Goal: Task Accomplishment & Management: Manage account settings

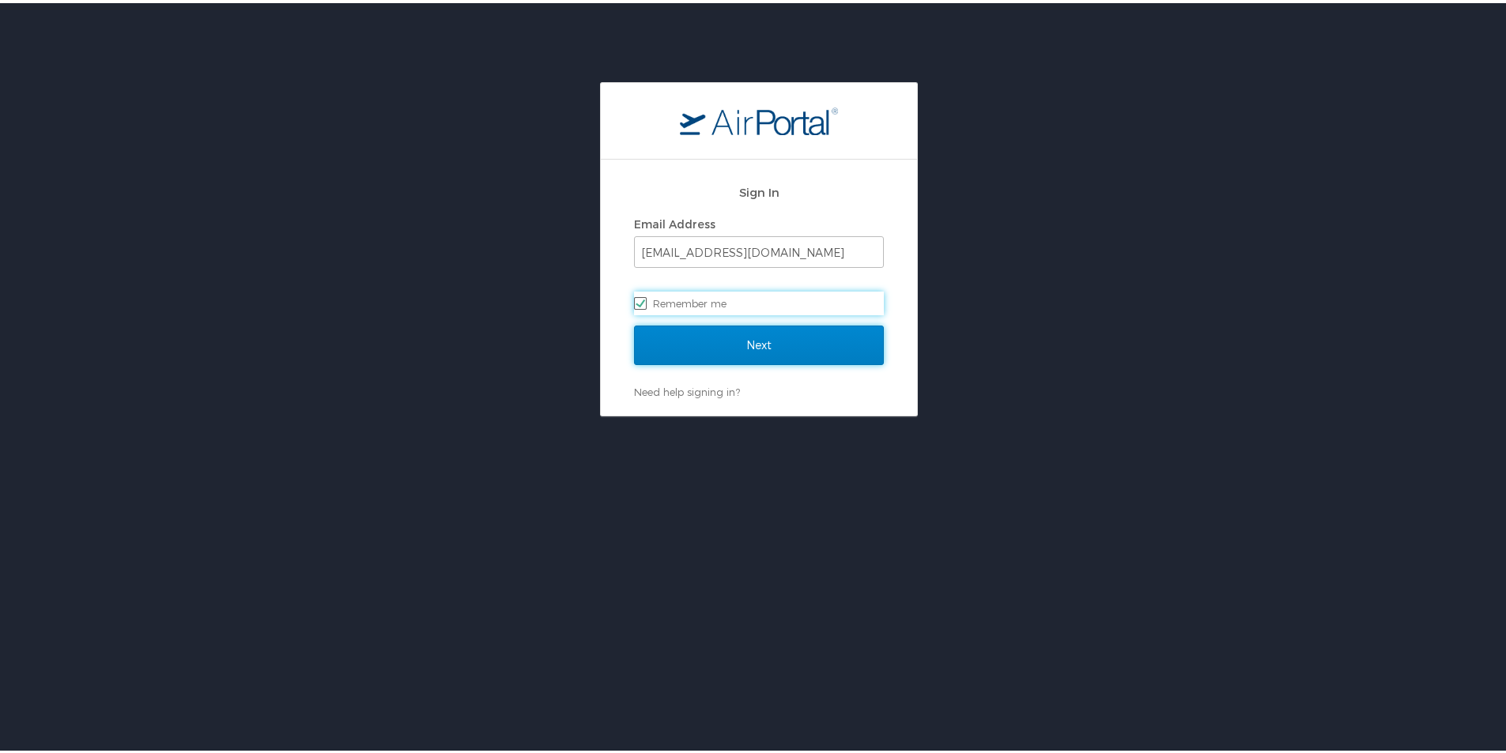
click at [726, 345] on input "Next" at bounding box center [759, 342] width 250 height 40
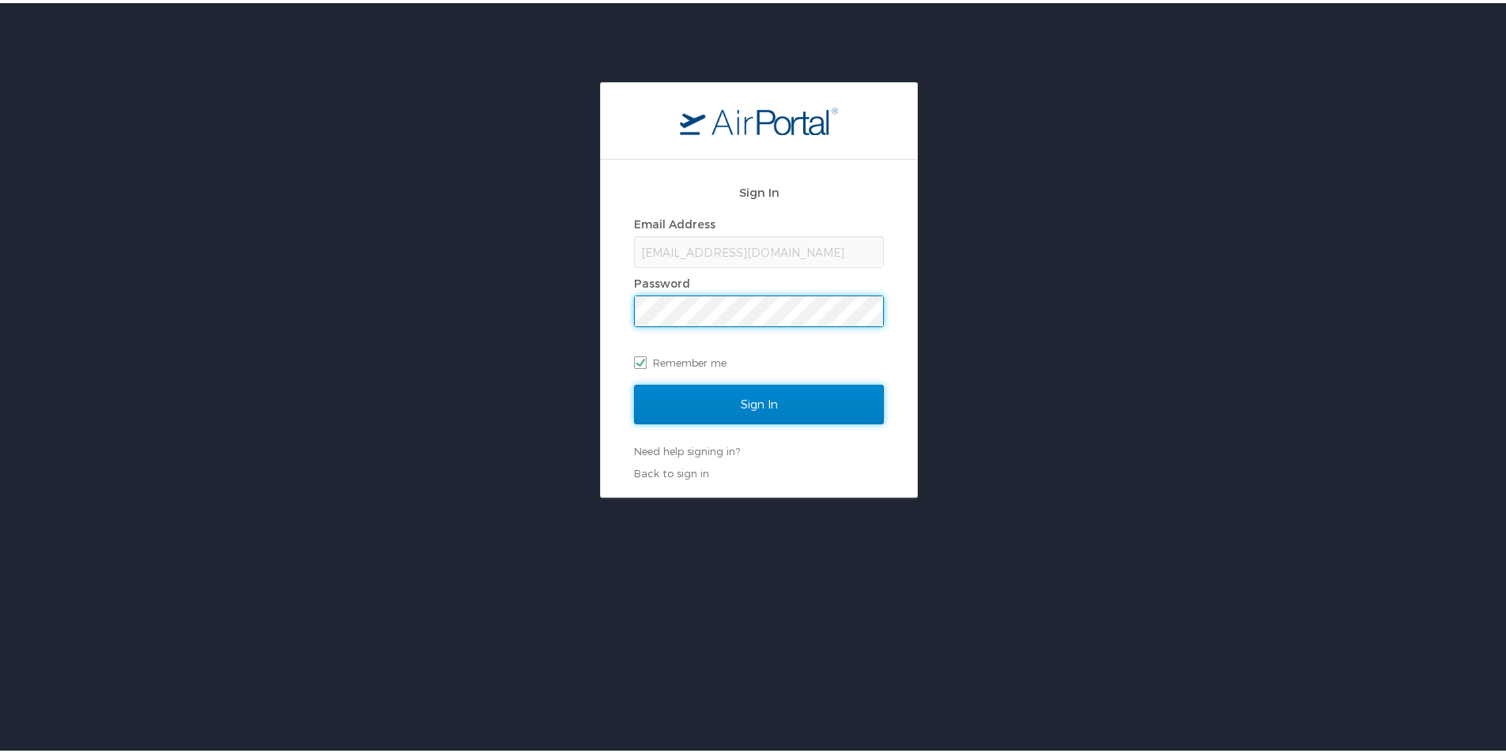
click at [737, 401] on input "Sign In" at bounding box center [759, 402] width 250 height 40
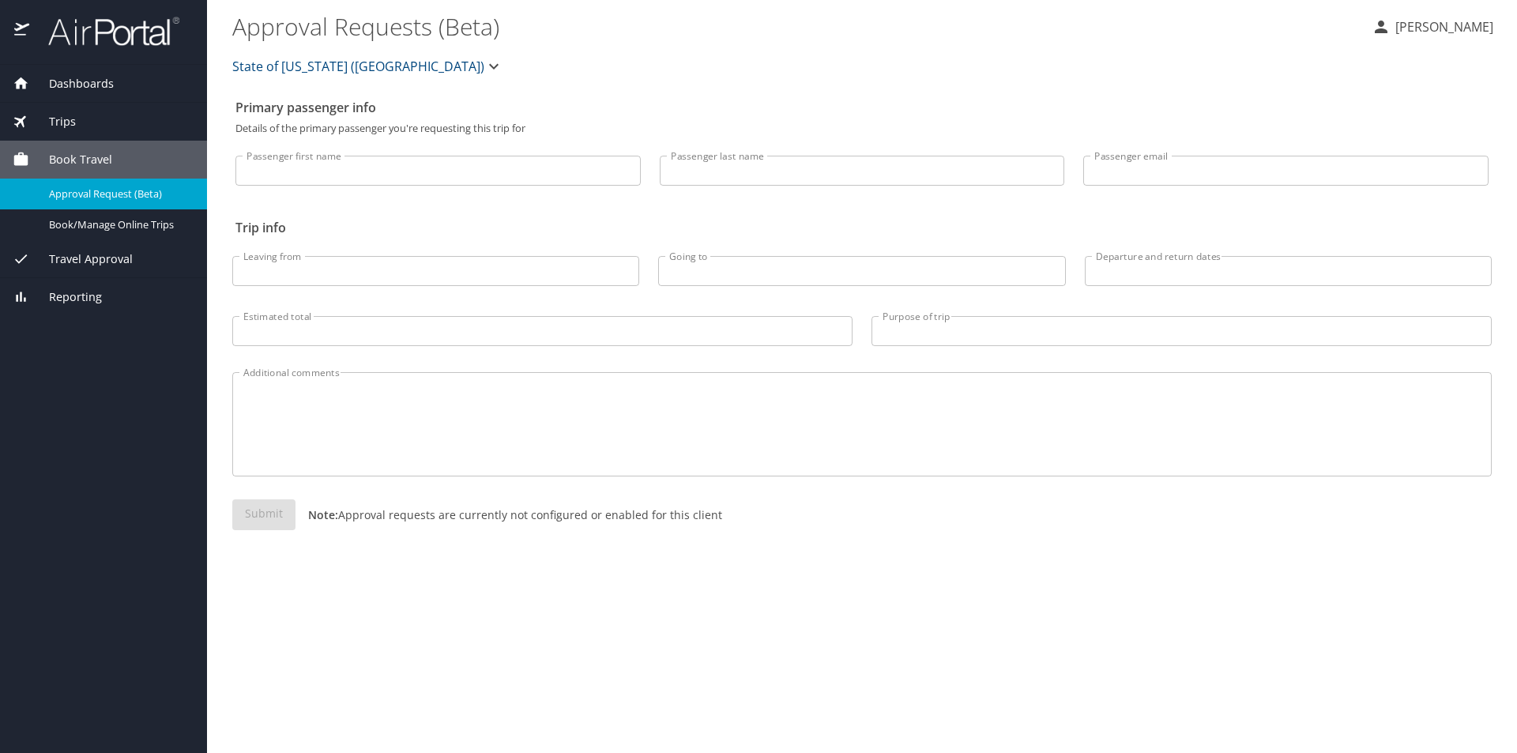
click at [69, 91] on span "Dashboards" at bounding box center [71, 83] width 85 height 17
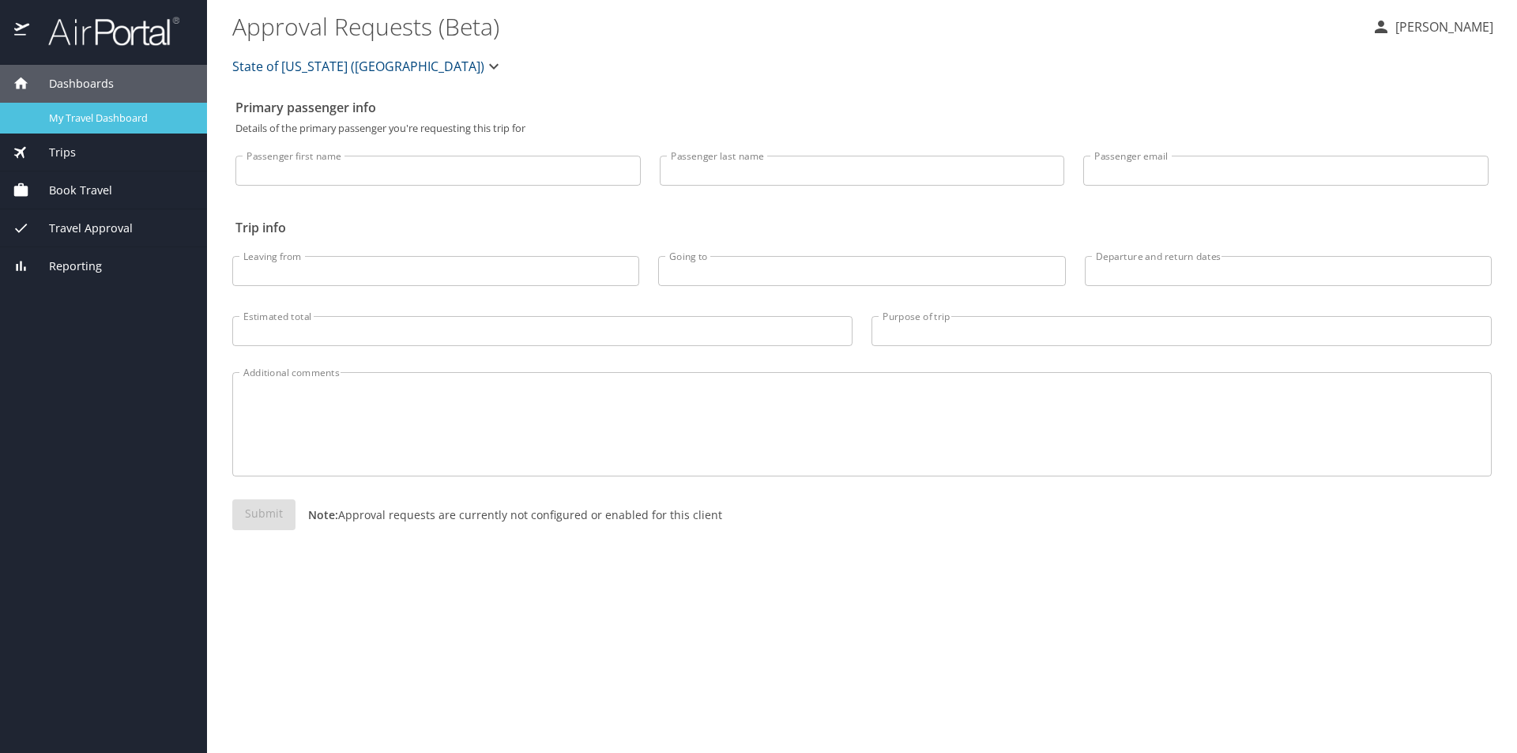
click at [76, 120] on span "My Travel Dashboard" at bounding box center [118, 118] width 139 height 15
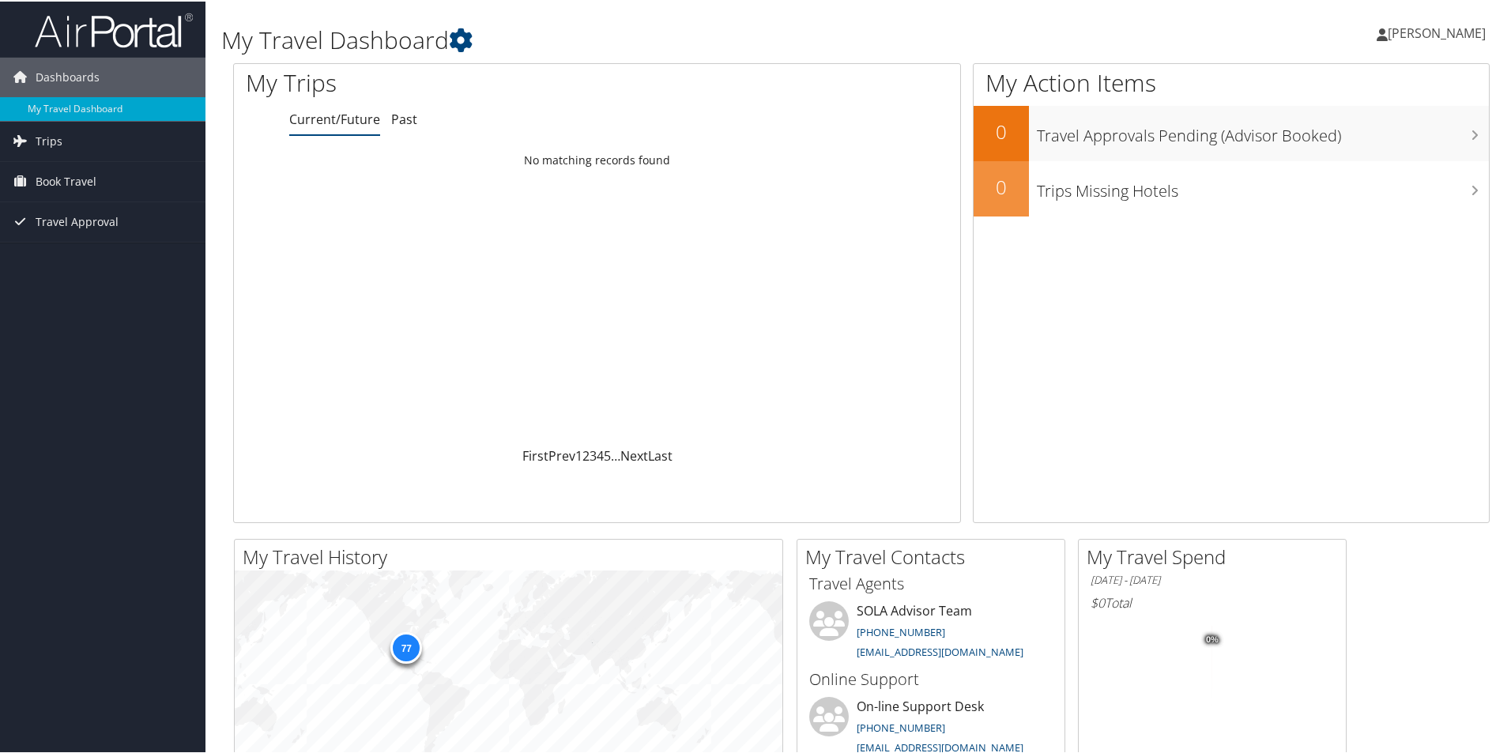
click at [1408, 31] on span "[PERSON_NAME]" at bounding box center [1437, 31] width 98 height 17
click at [1347, 145] on link "View Travel Profile" at bounding box center [1394, 140] width 176 height 27
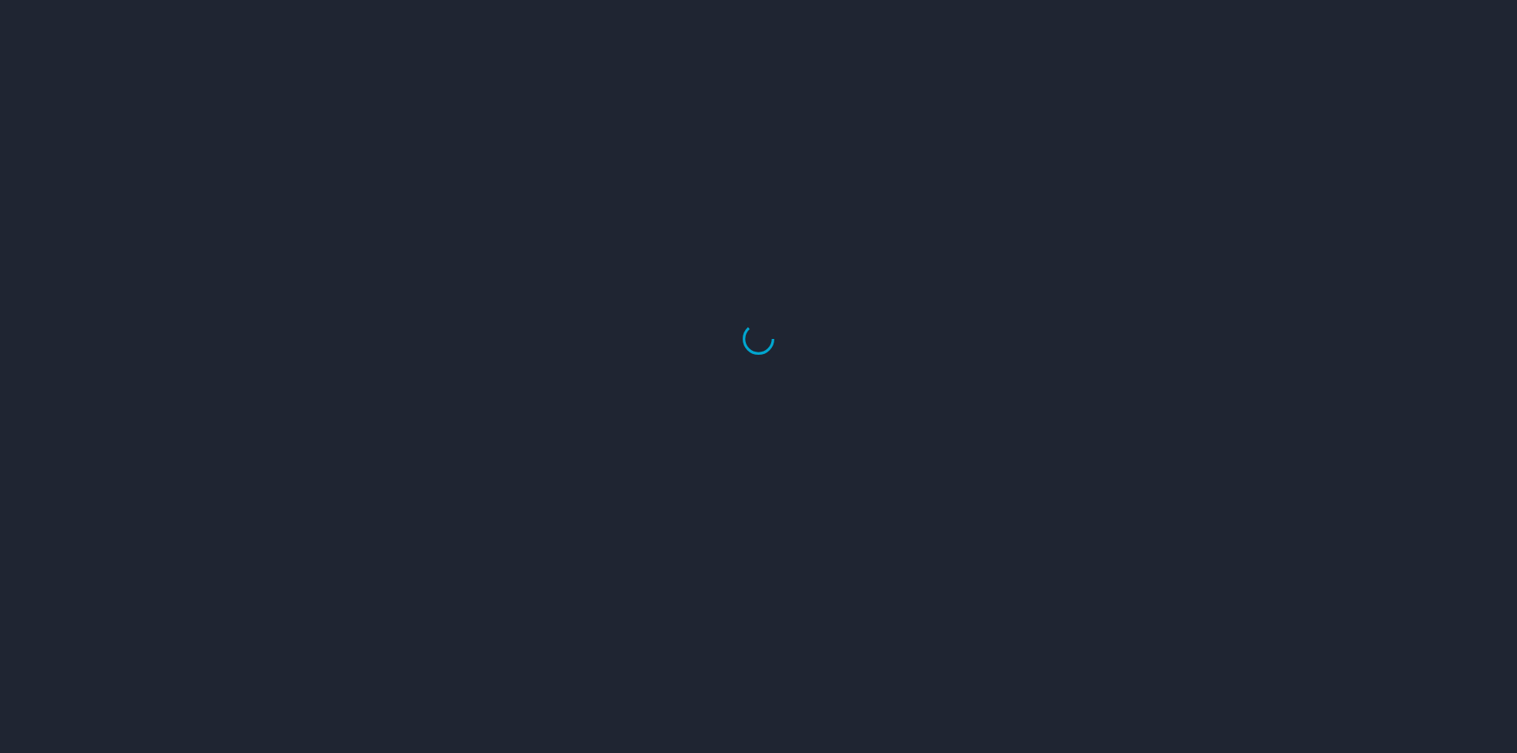
select select "US"
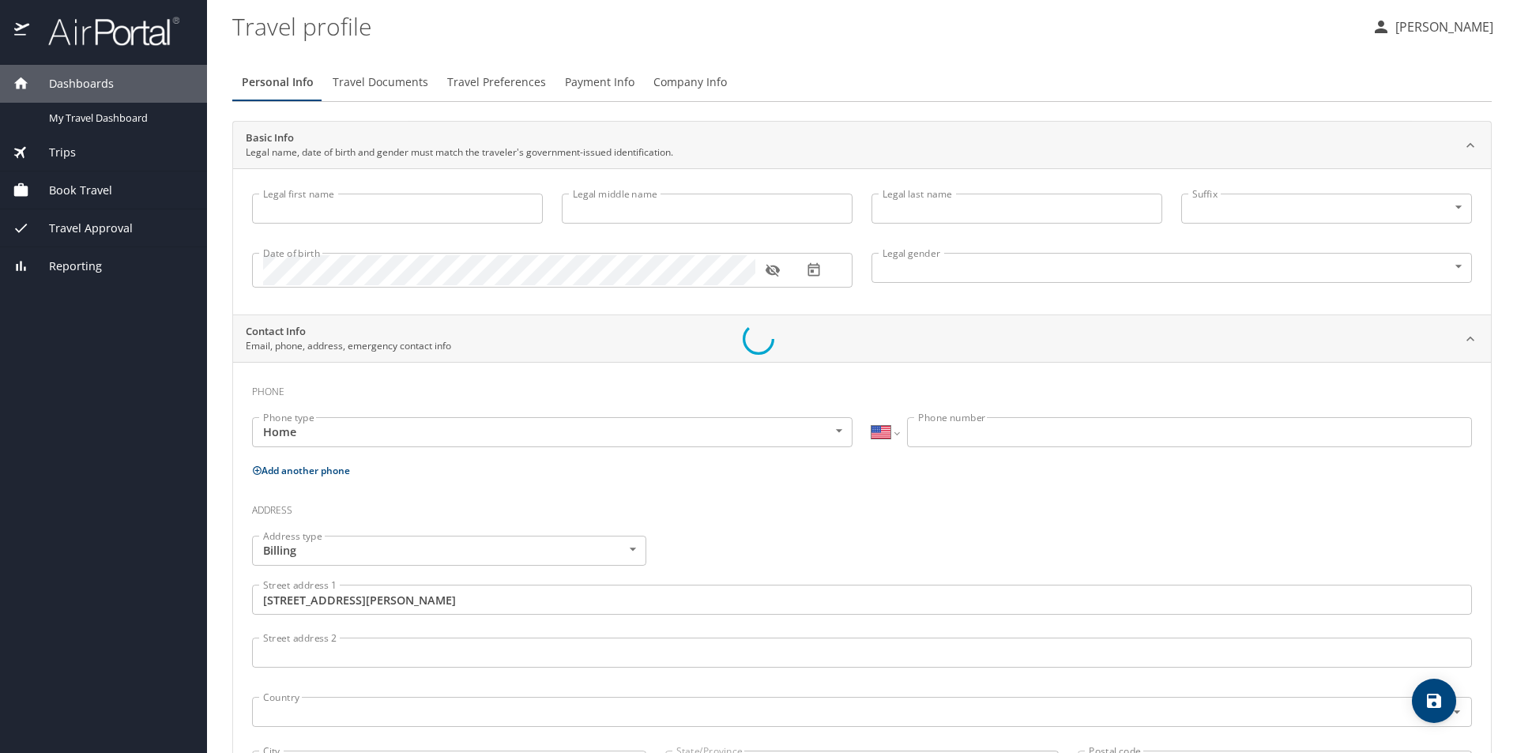
type input "[PERSON_NAME]"
type input "Akentuna"
type input "[DEMOGRAPHIC_DATA]"
type input "[PERSON_NAME]"
type input "Agana"
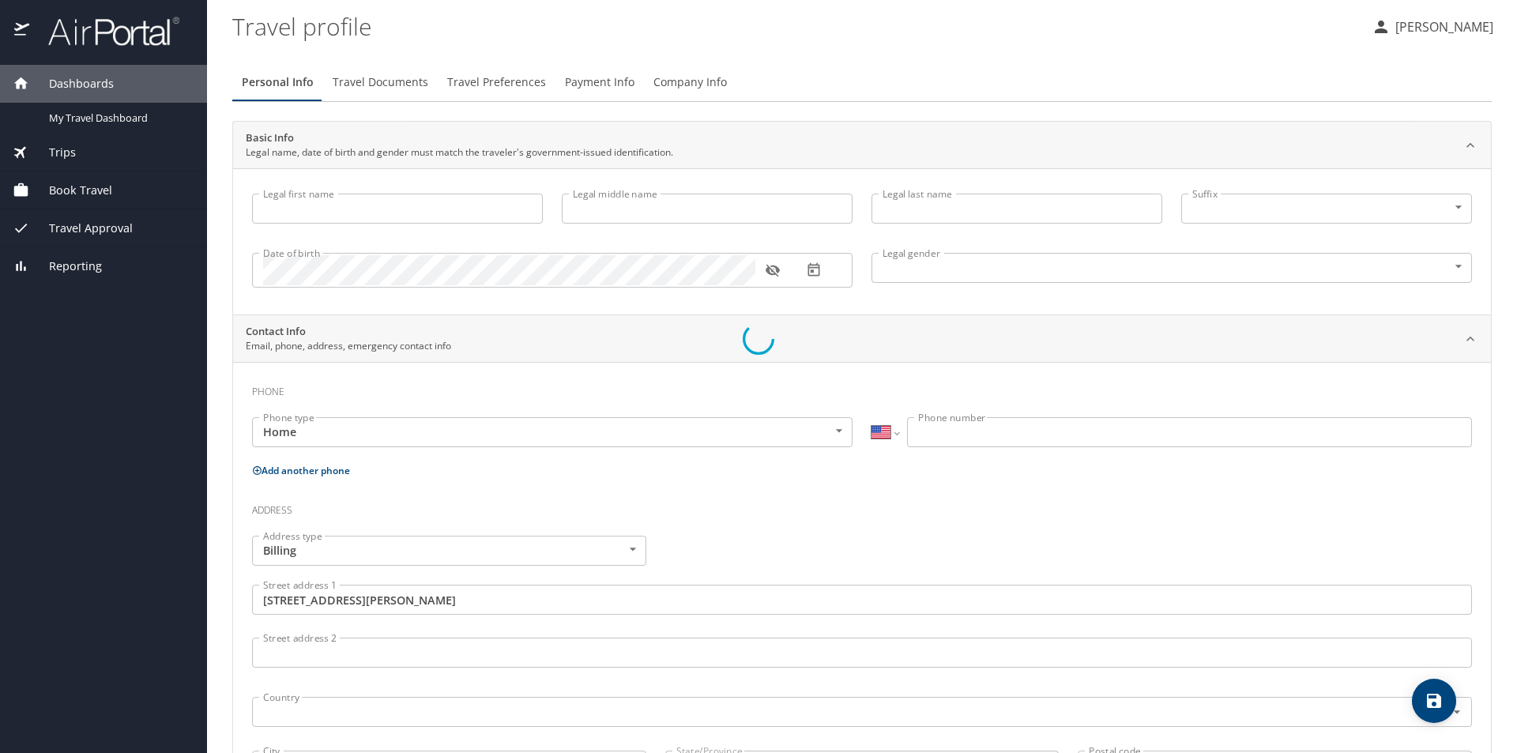
type input "[PHONE_NUMBER]"
type input "[GEOGRAPHIC_DATA]"
type input "[US_STATE]"
select select "US"
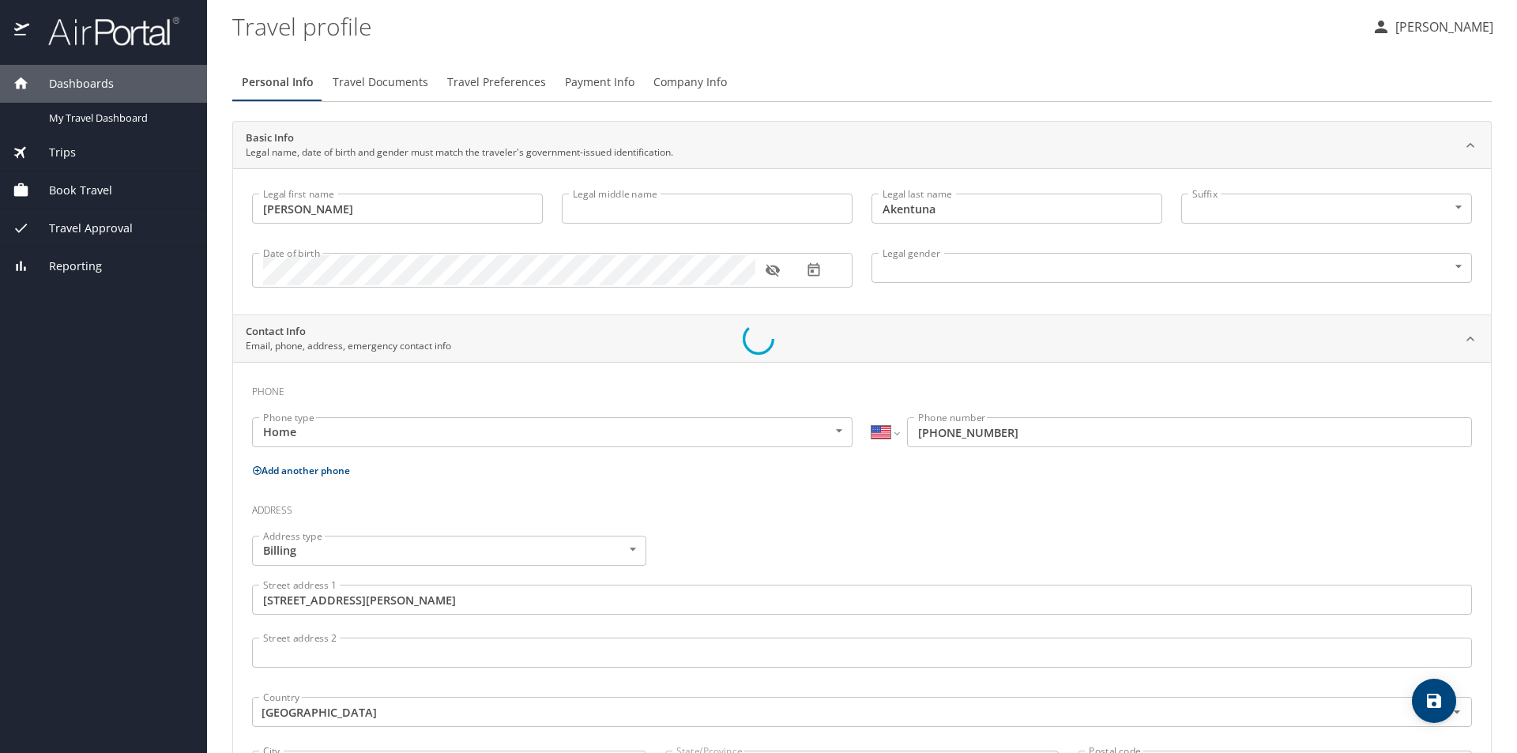
select select "US"
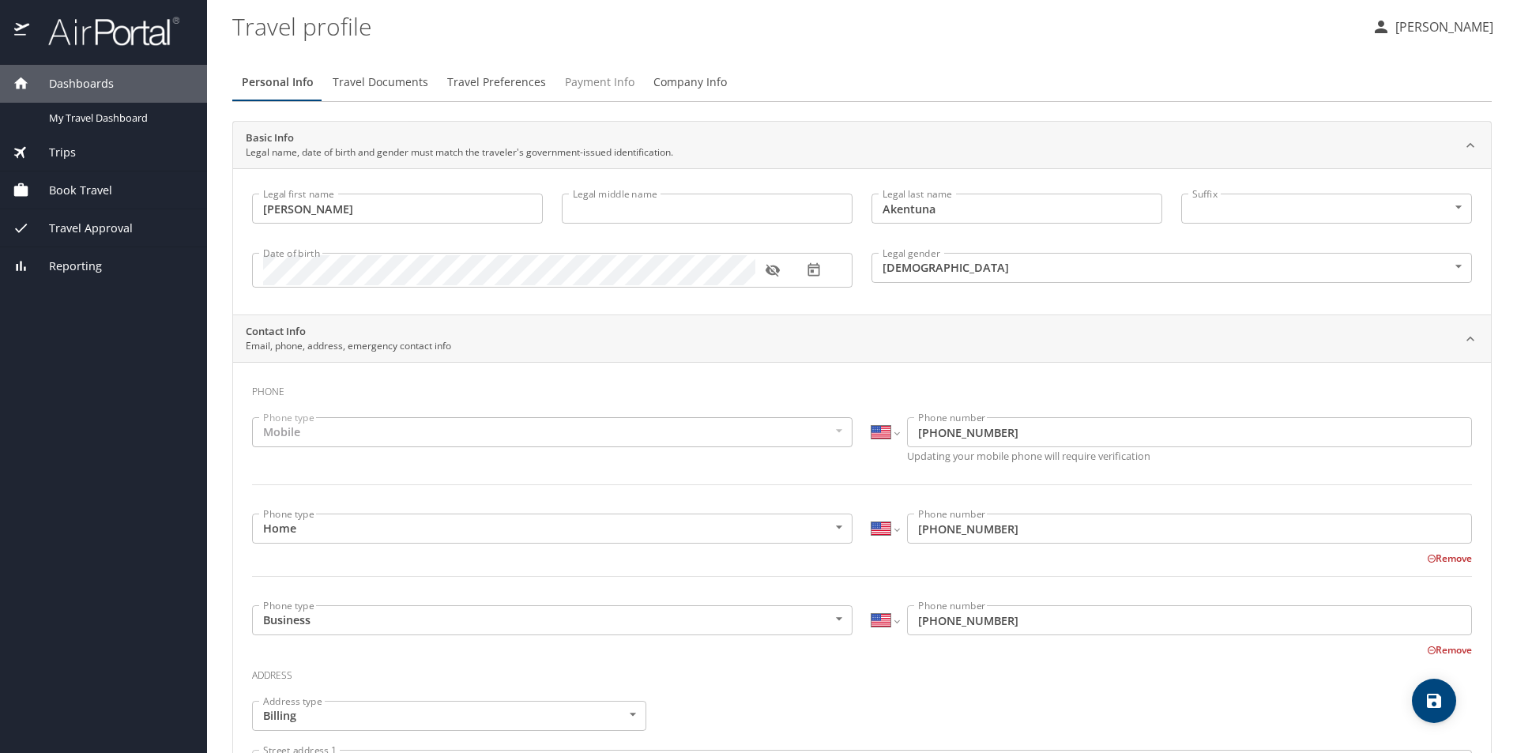
click at [609, 77] on span "Payment Info" at bounding box center [600, 83] width 70 height 20
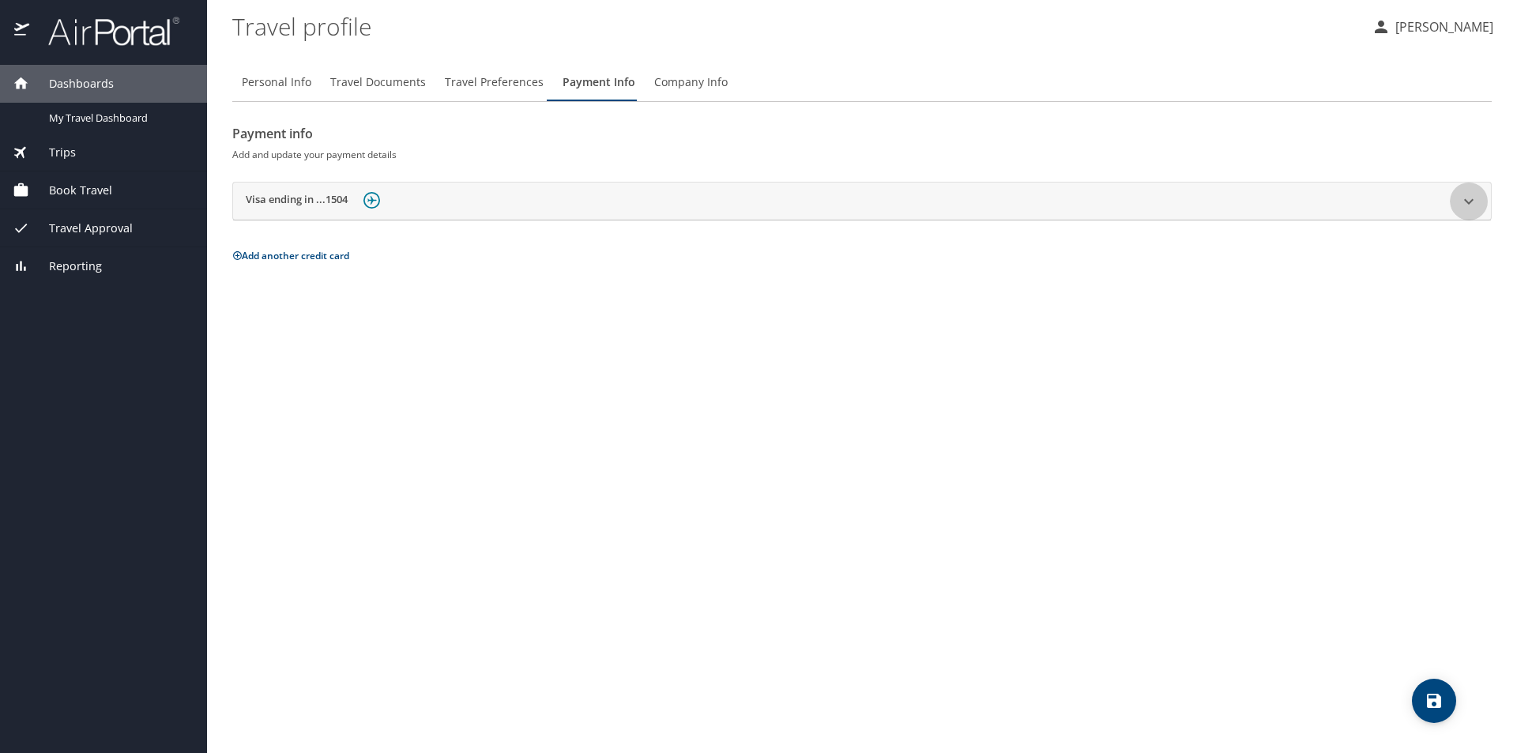
click at [1468, 208] on icon at bounding box center [1469, 201] width 19 height 19
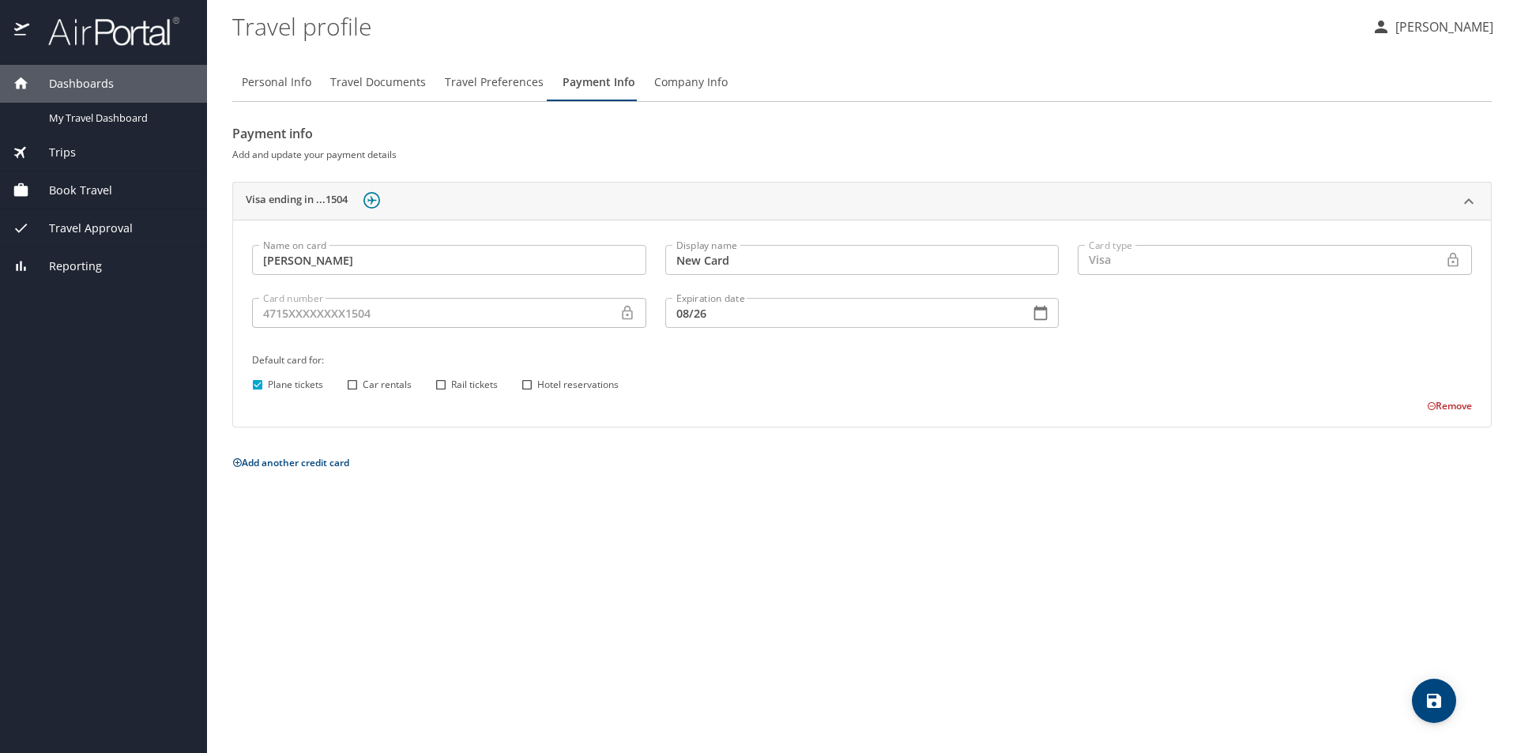
click at [630, 317] on icon at bounding box center [628, 313] width 16 height 16
click at [627, 315] on icon at bounding box center [627, 313] width 10 height 14
drag, startPoint x: 703, startPoint y: 261, endPoint x: 671, endPoint y: 264, distance: 31.8
click at [671, 264] on input "New Card" at bounding box center [862, 260] width 394 height 30
type input "Travel Card"
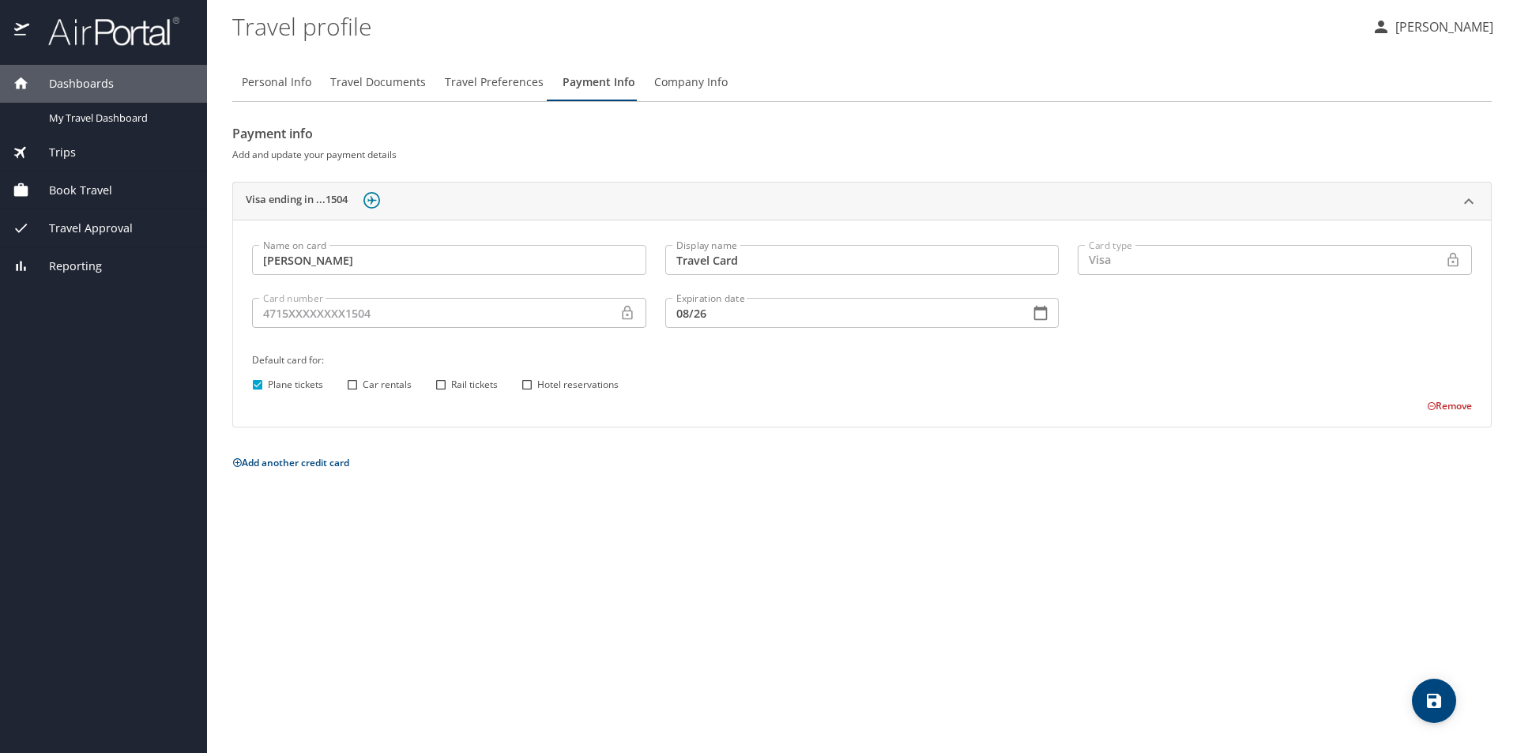
click at [1170, 458] on p "Add another credit card" at bounding box center [862, 463] width 1260 height 20
click at [1424, 693] on span "save" at bounding box center [1434, 701] width 44 height 19
click at [685, 86] on span "Company Info" at bounding box center [690, 83] width 73 height 20
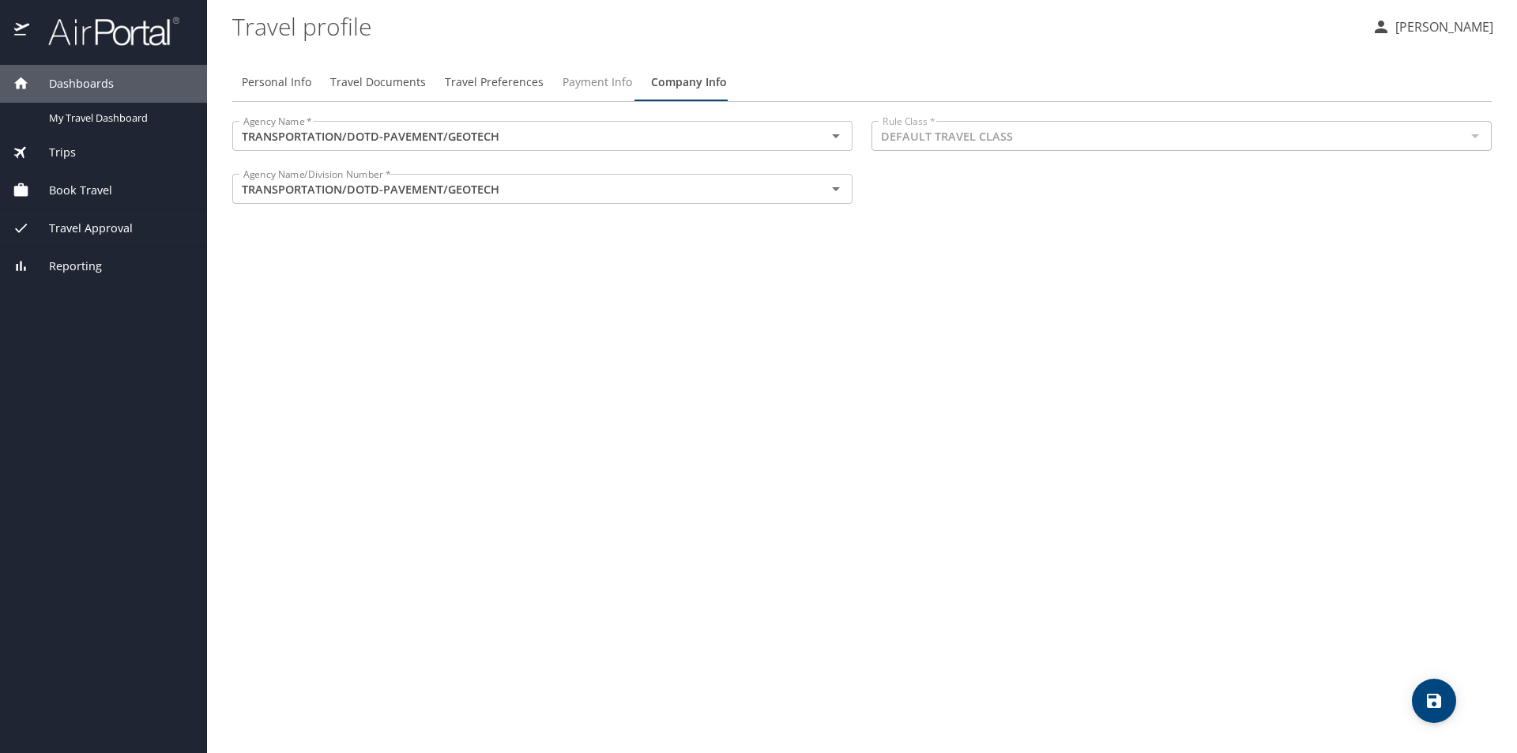
click at [595, 89] on span "Payment Info" at bounding box center [598, 83] width 70 height 20
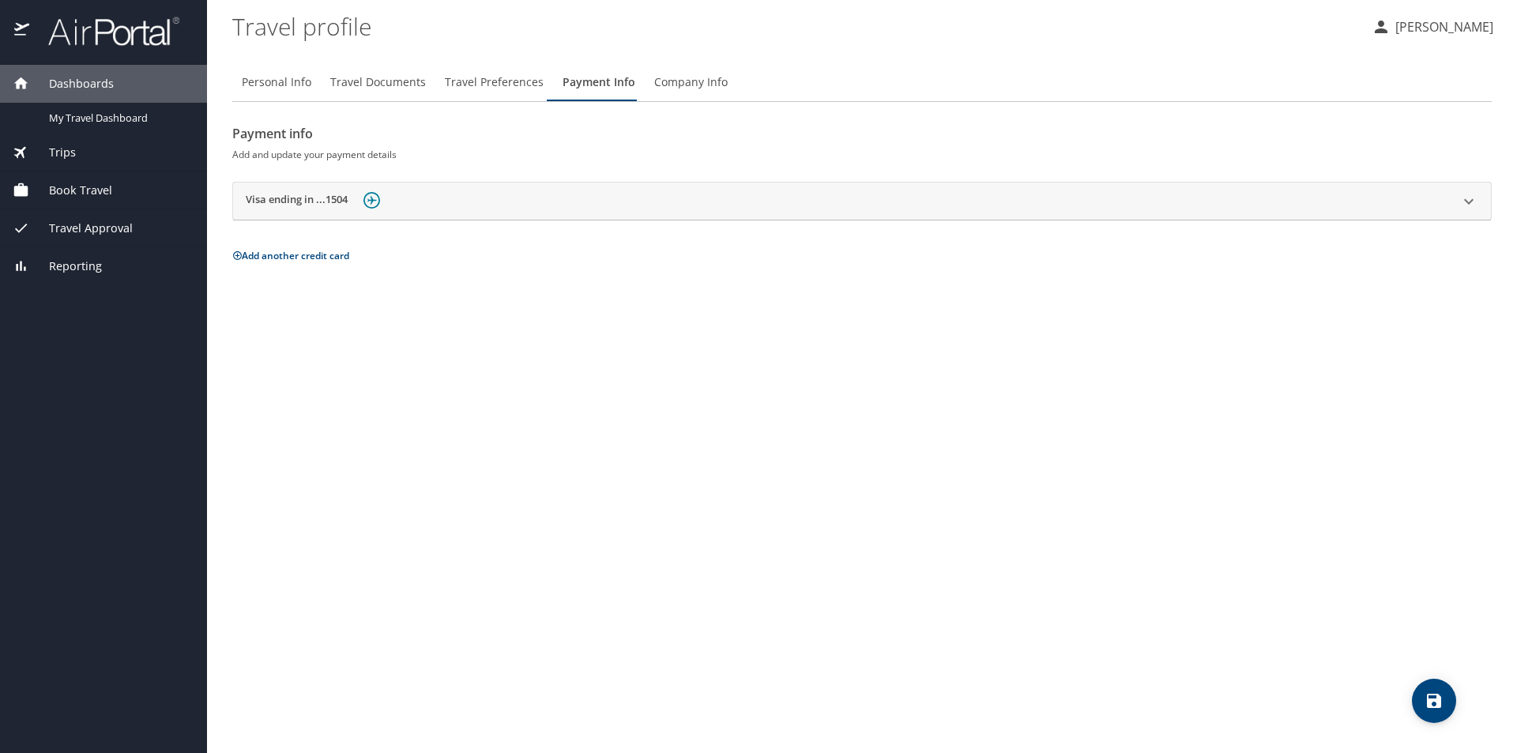
click at [368, 208] on img at bounding box center [372, 200] width 17 height 17
